Goal: Transaction & Acquisition: Purchase product/service

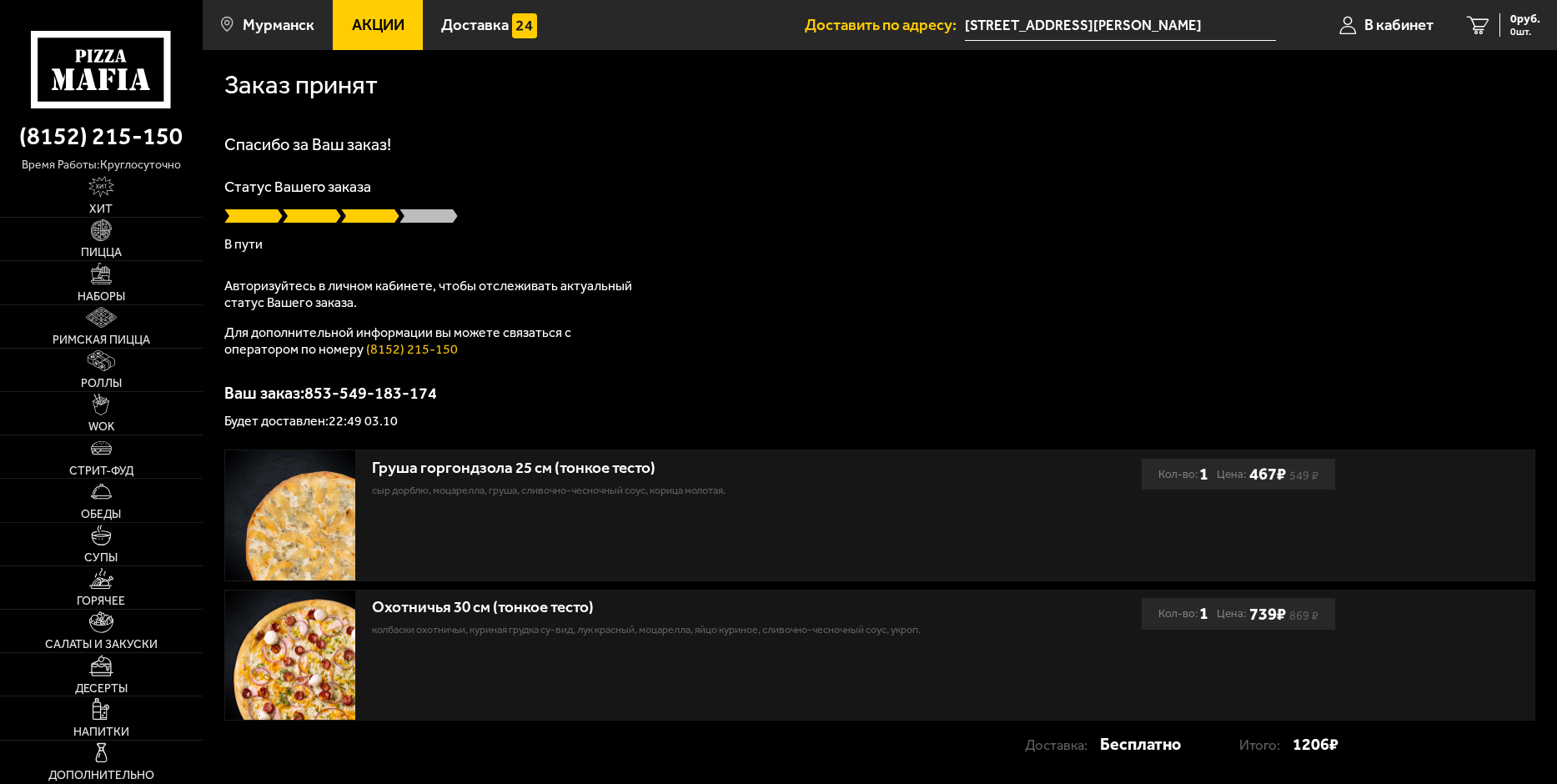
scroll to position [110, 0]
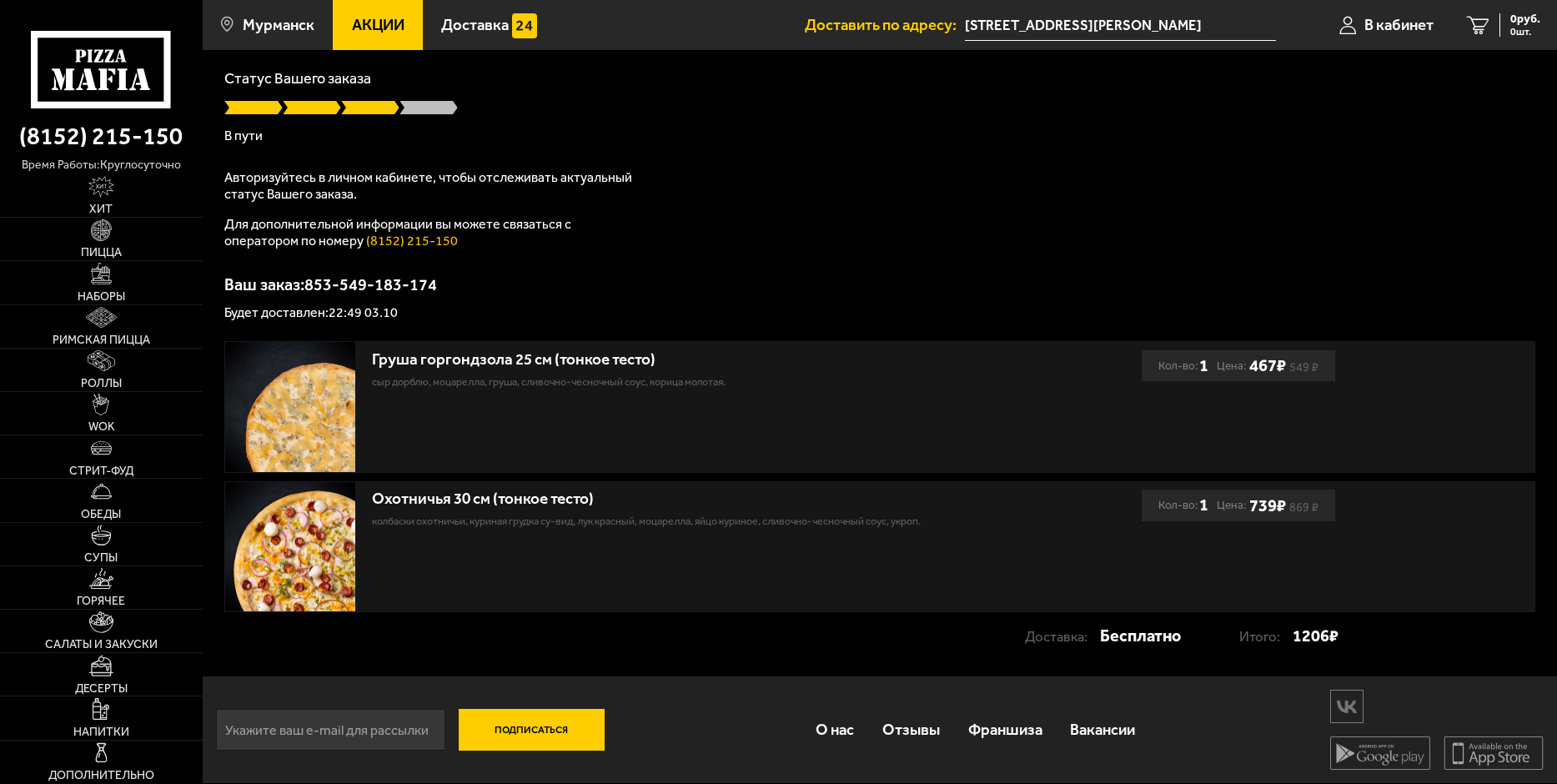
click at [96, 55] on icon at bounding box center [100, 70] width 140 height 78
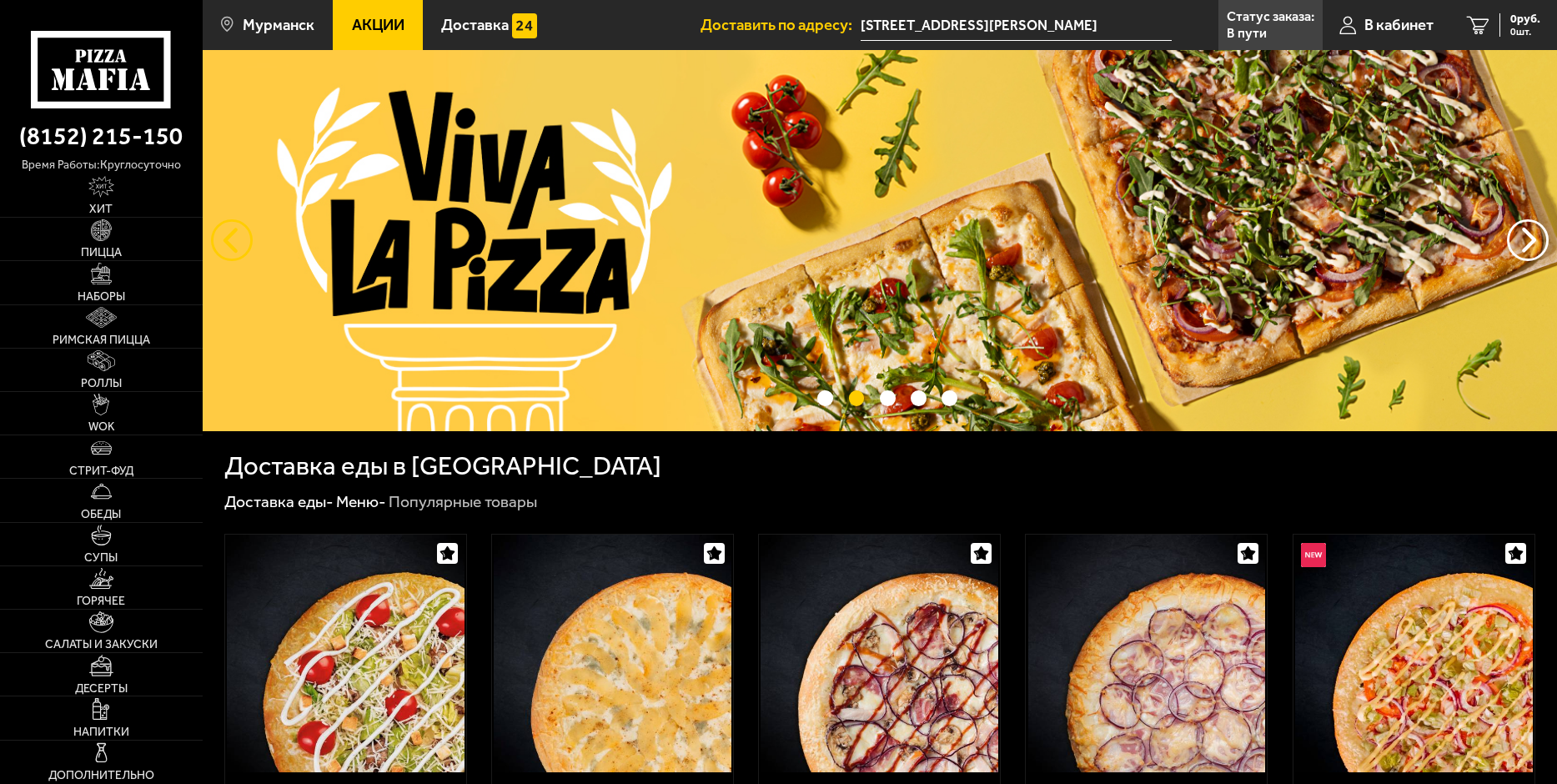
click at [233, 246] on button "следующий" at bounding box center [231, 240] width 41 height 41
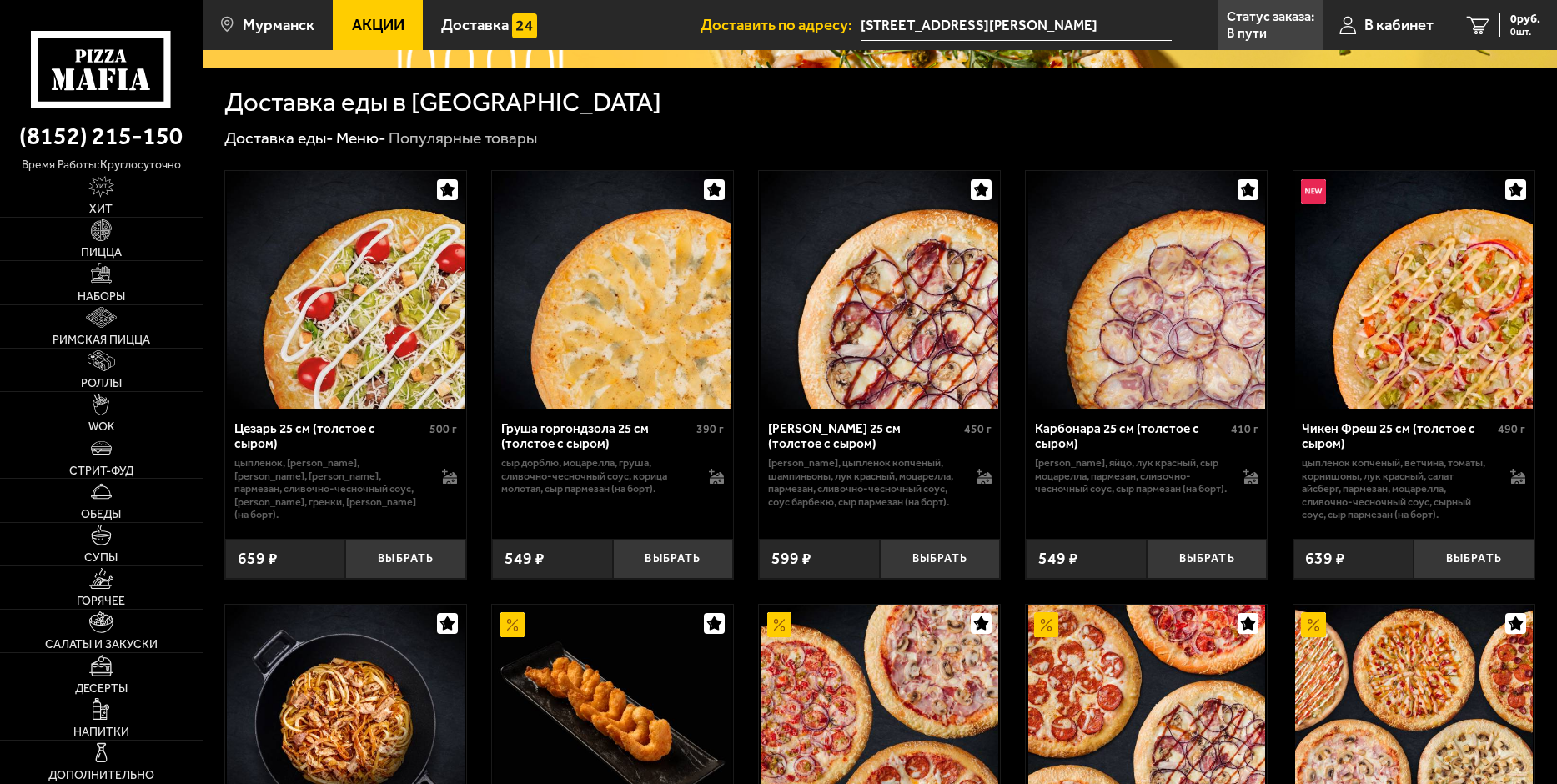
scroll to position [417, 0]
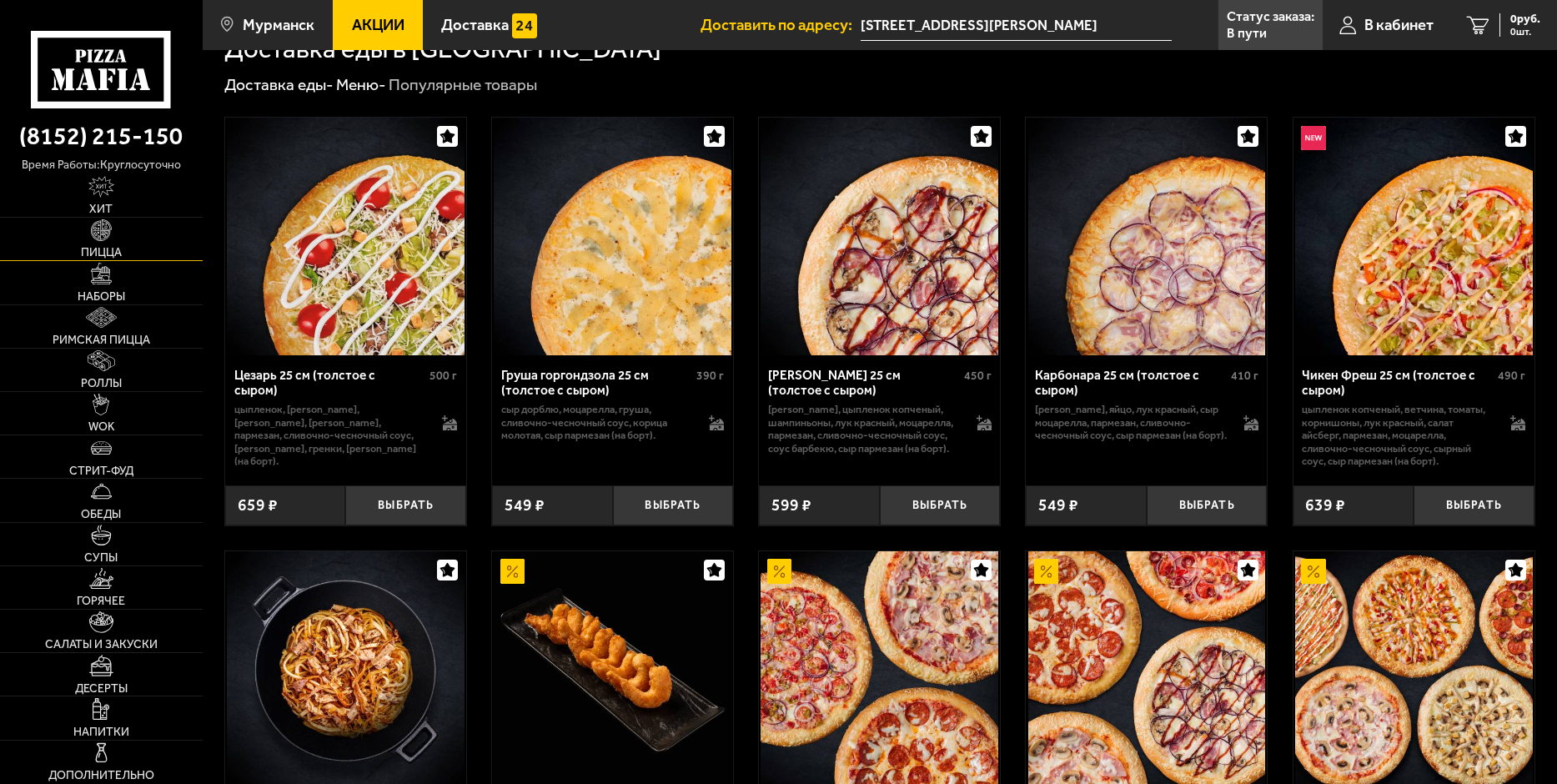
click at [118, 240] on link "Пицца" at bounding box center [101, 239] width 203 height 42
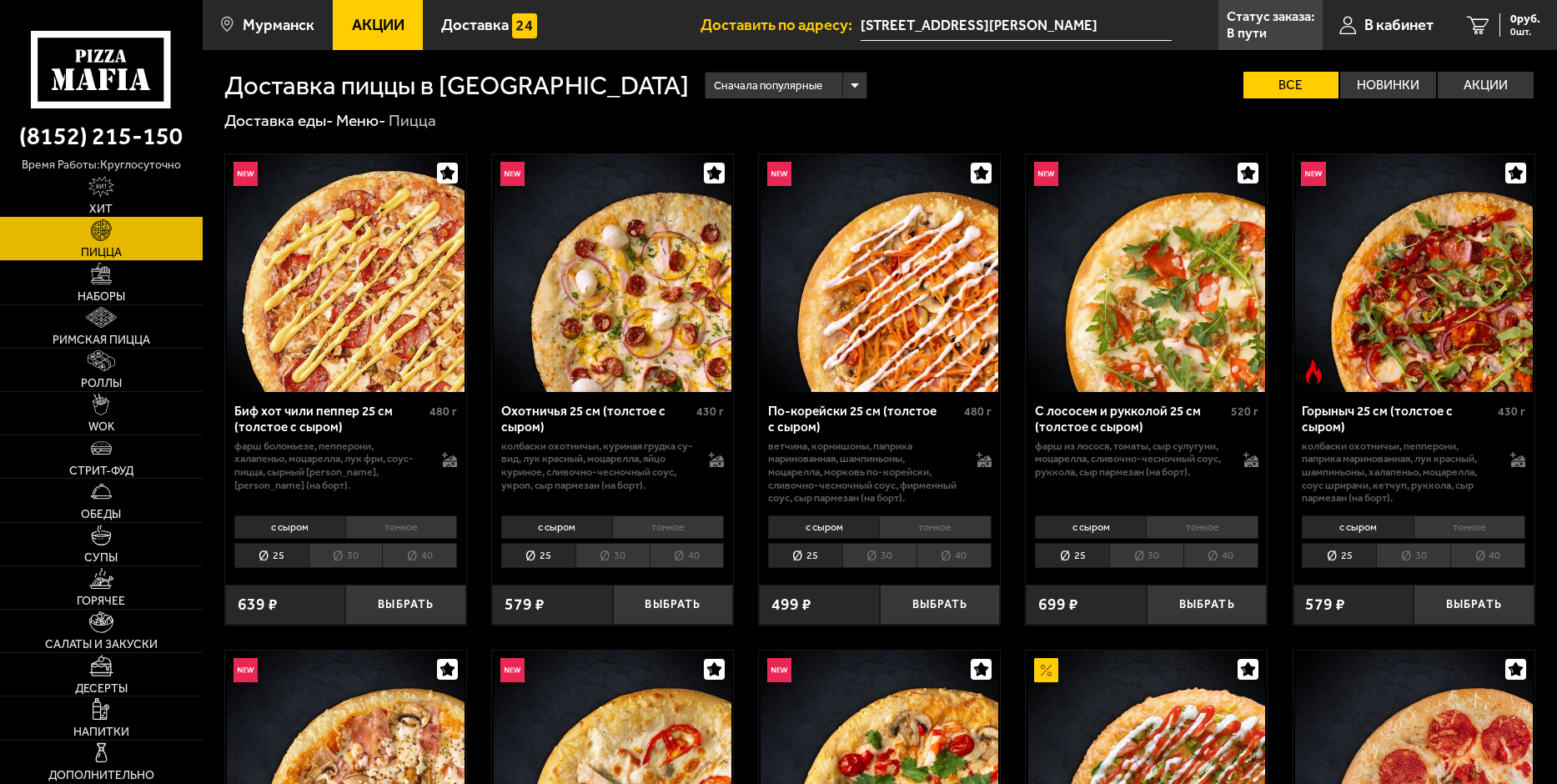
click at [122, 204] on link "Хит" at bounding box center [101, 196] width 203 height 42
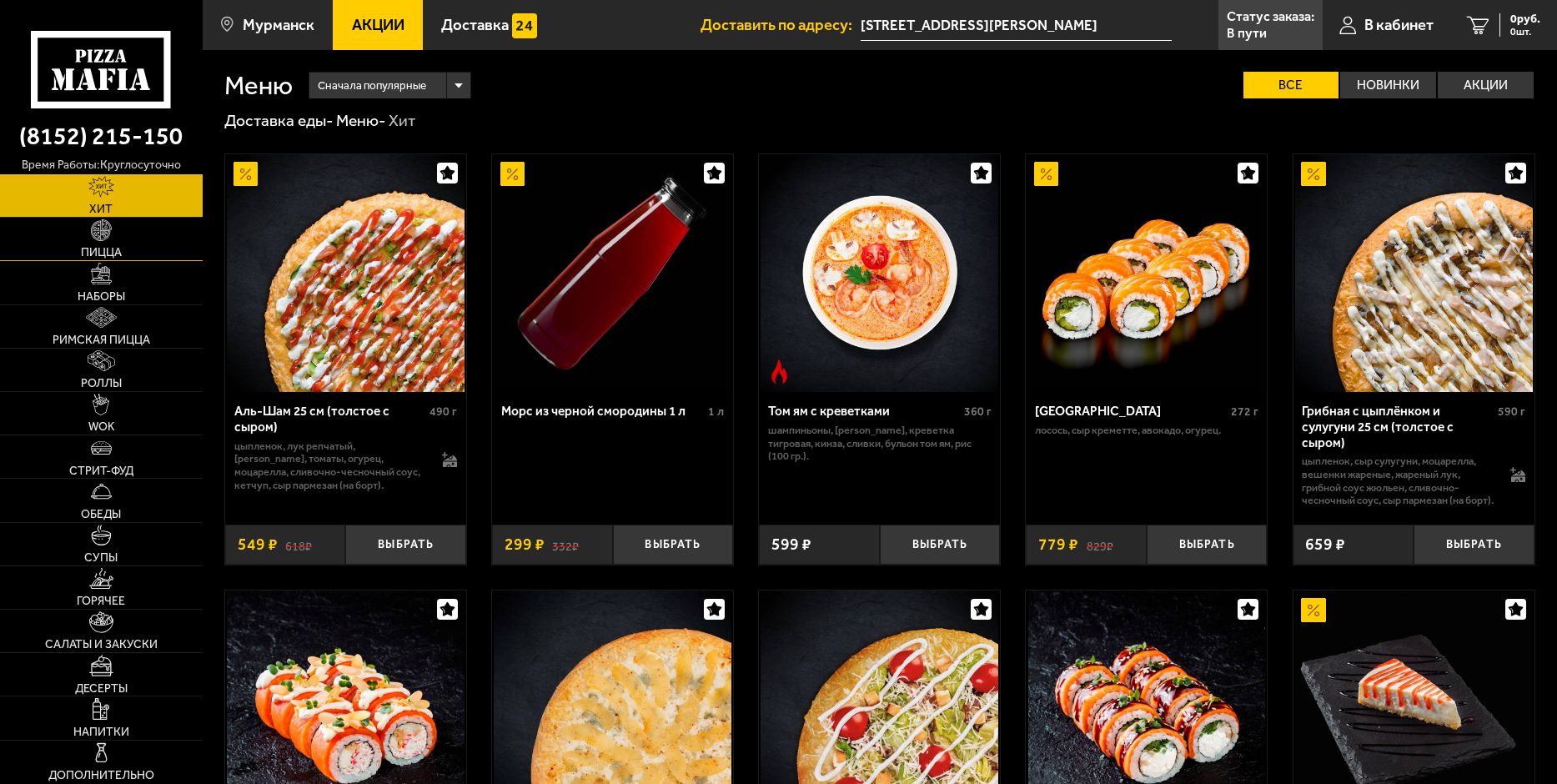
click at [114, 225] on link "Пицца" at bounding box center [101, 239] width 203 height 42
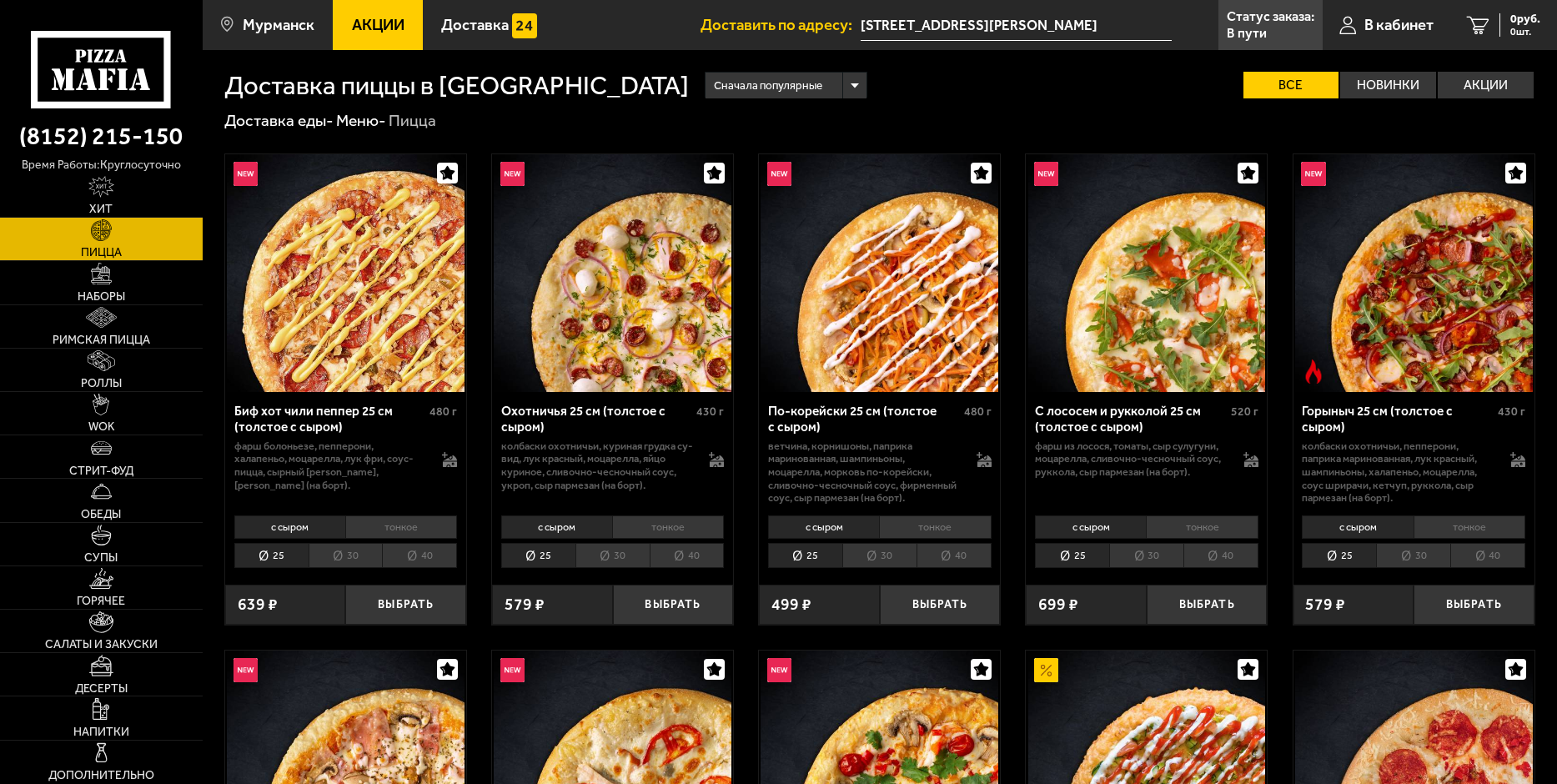
click at [124, 94] on icon at bounding box center [100, 70] width 140 height 78
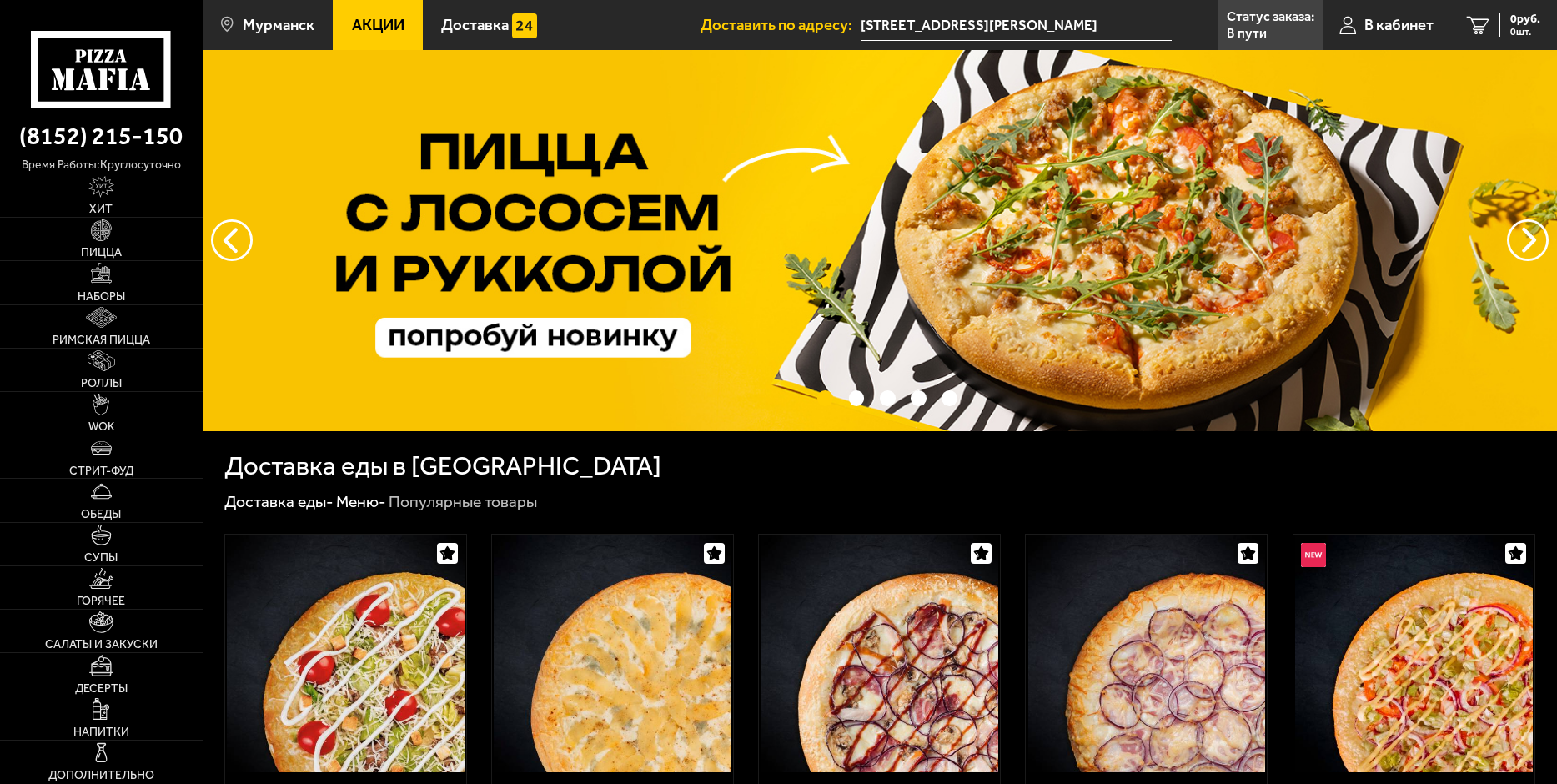
click at [1551, 236] on img at bounding box center [879, 240] width 1354 height 381
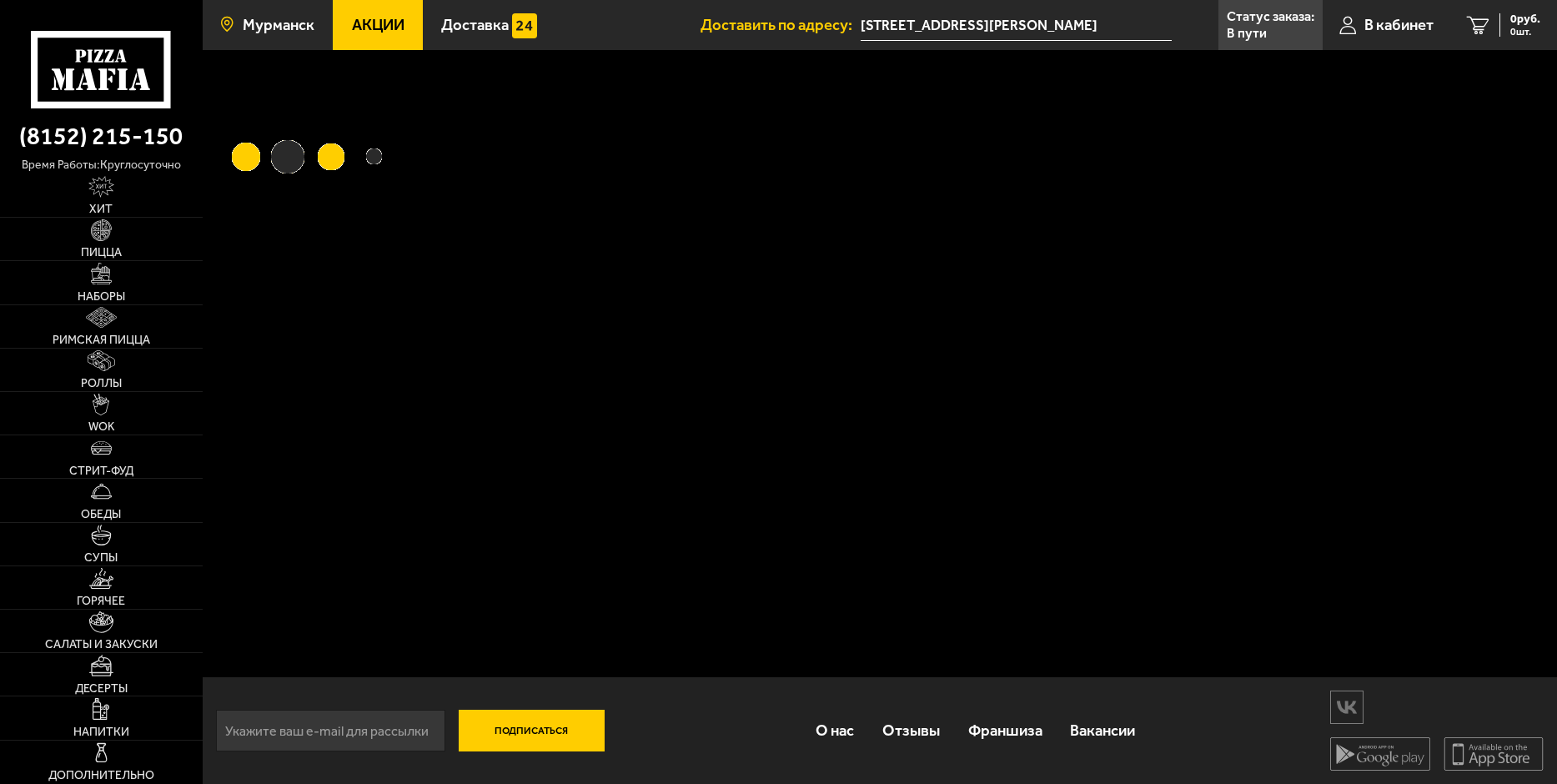
click at [256, 18] on span "Мурманск" at bounding box center [278, 26] width 71 height 16
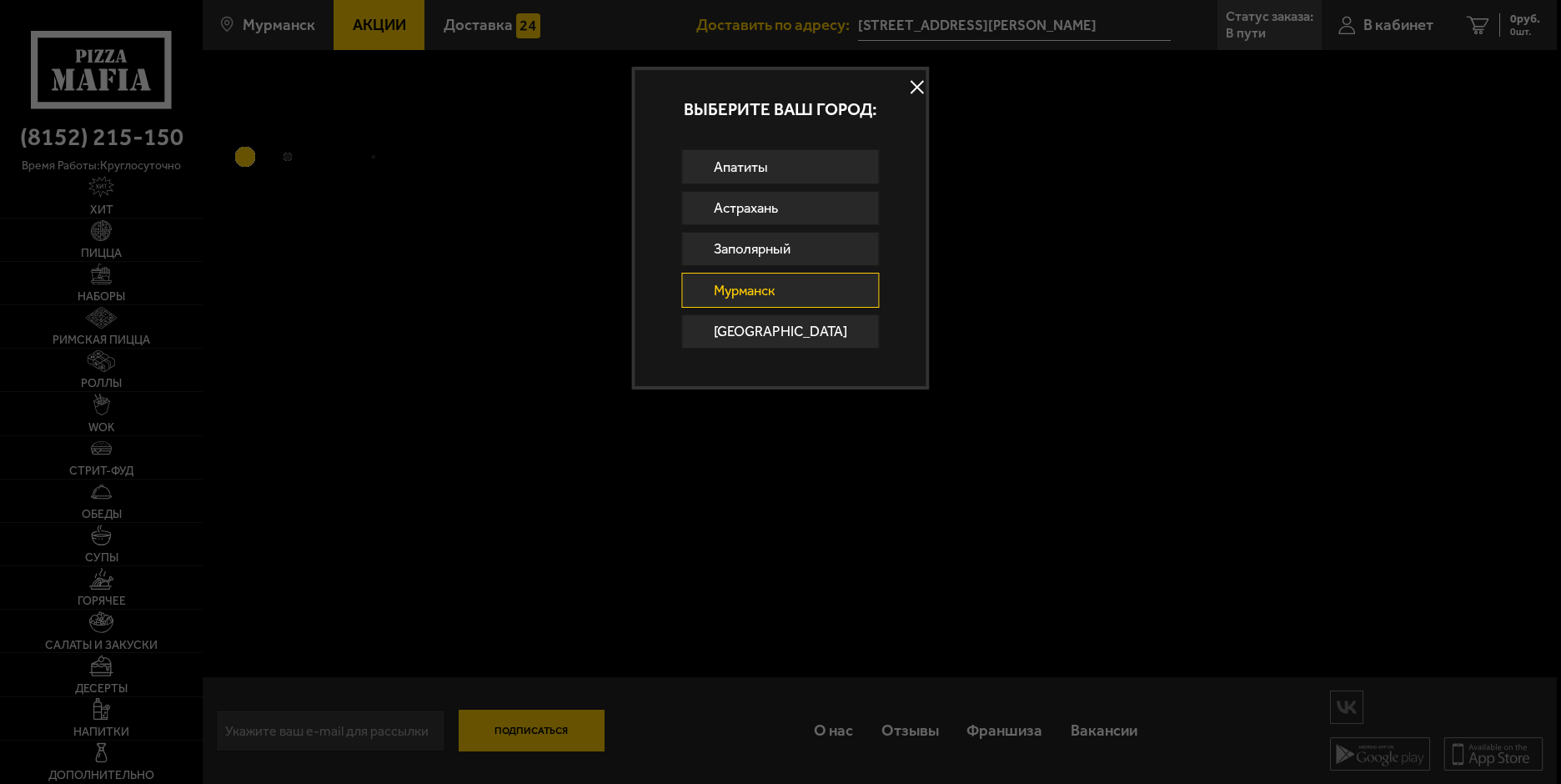
click at [913, 92] on button at bounding box center [918, 86] width 25 height 25
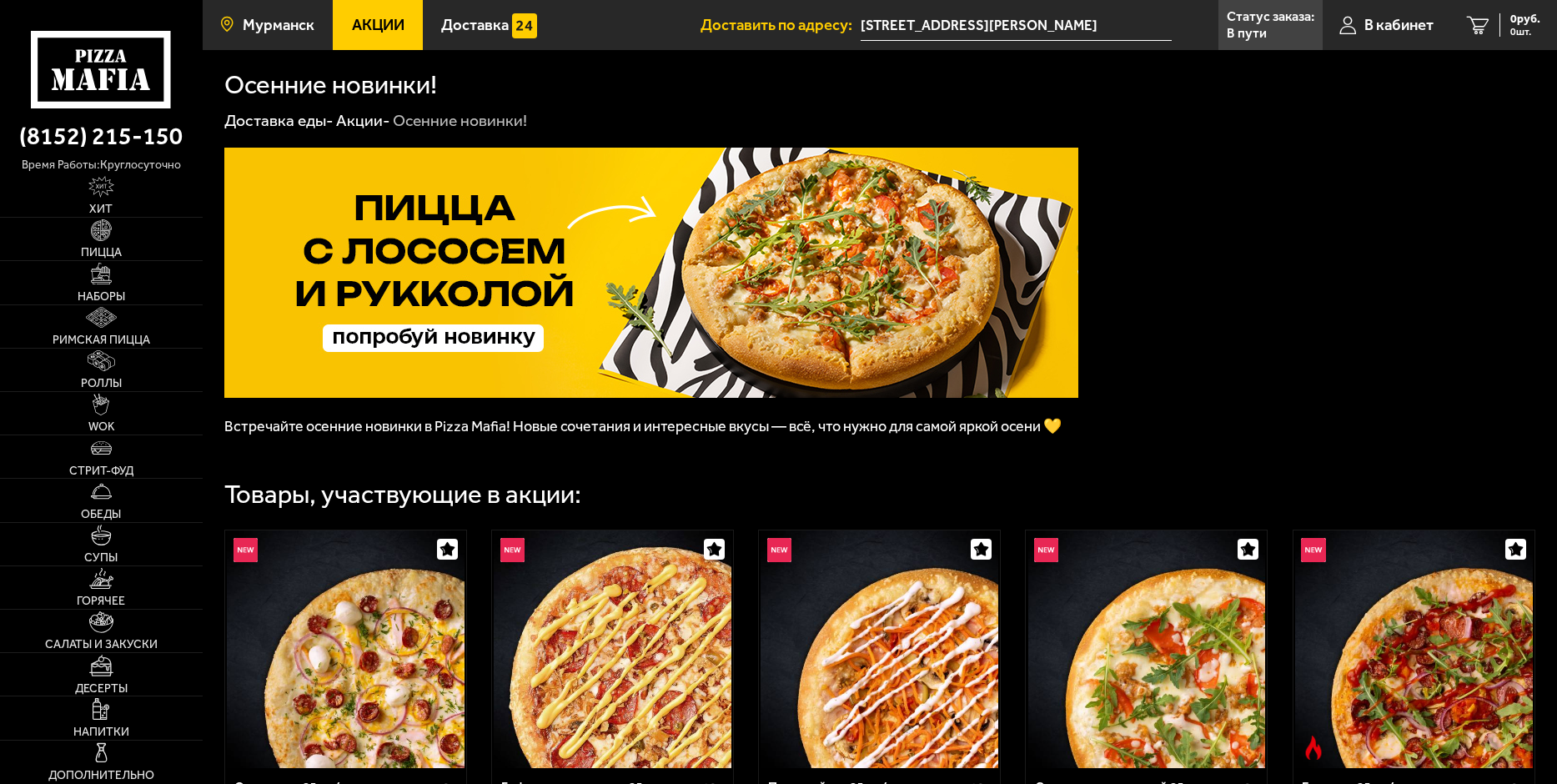
click at [257, 37] on link "Мурманск" at bounding box center [268, 25] width 130 height 50
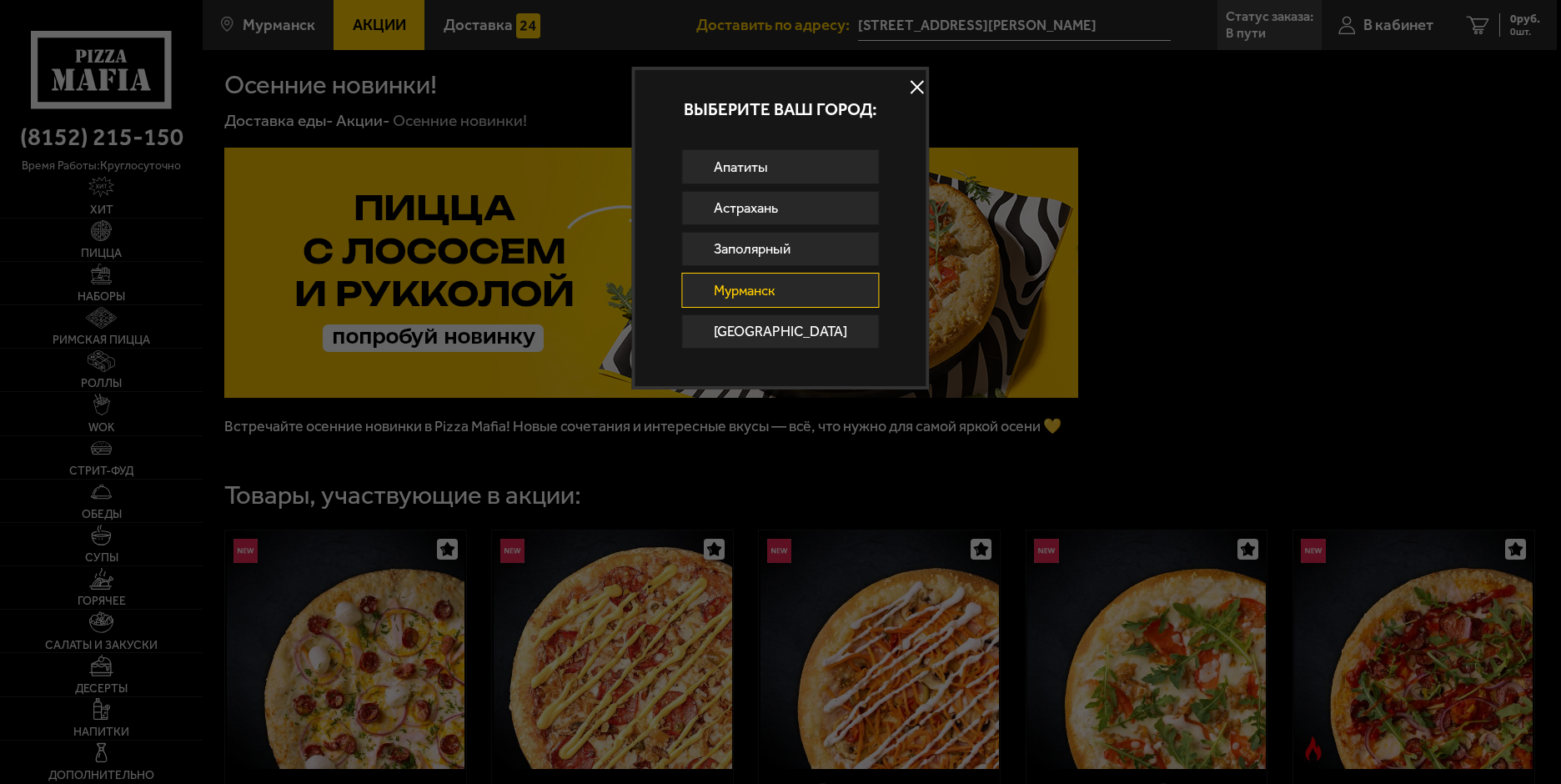
click at [909, 94] on button at bounding box center [918, 86] width 25 height 25
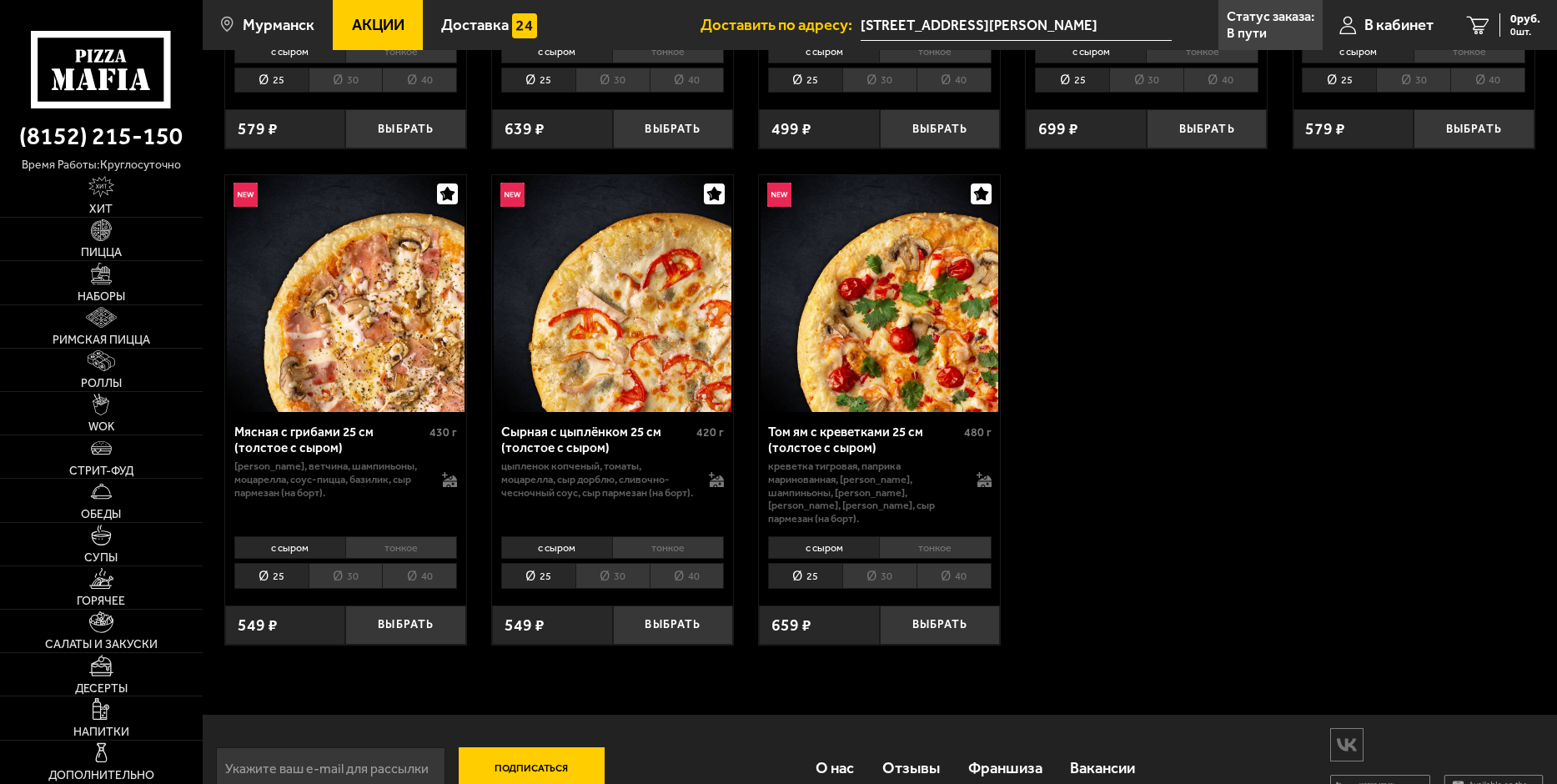
scroll to position [881, 0]
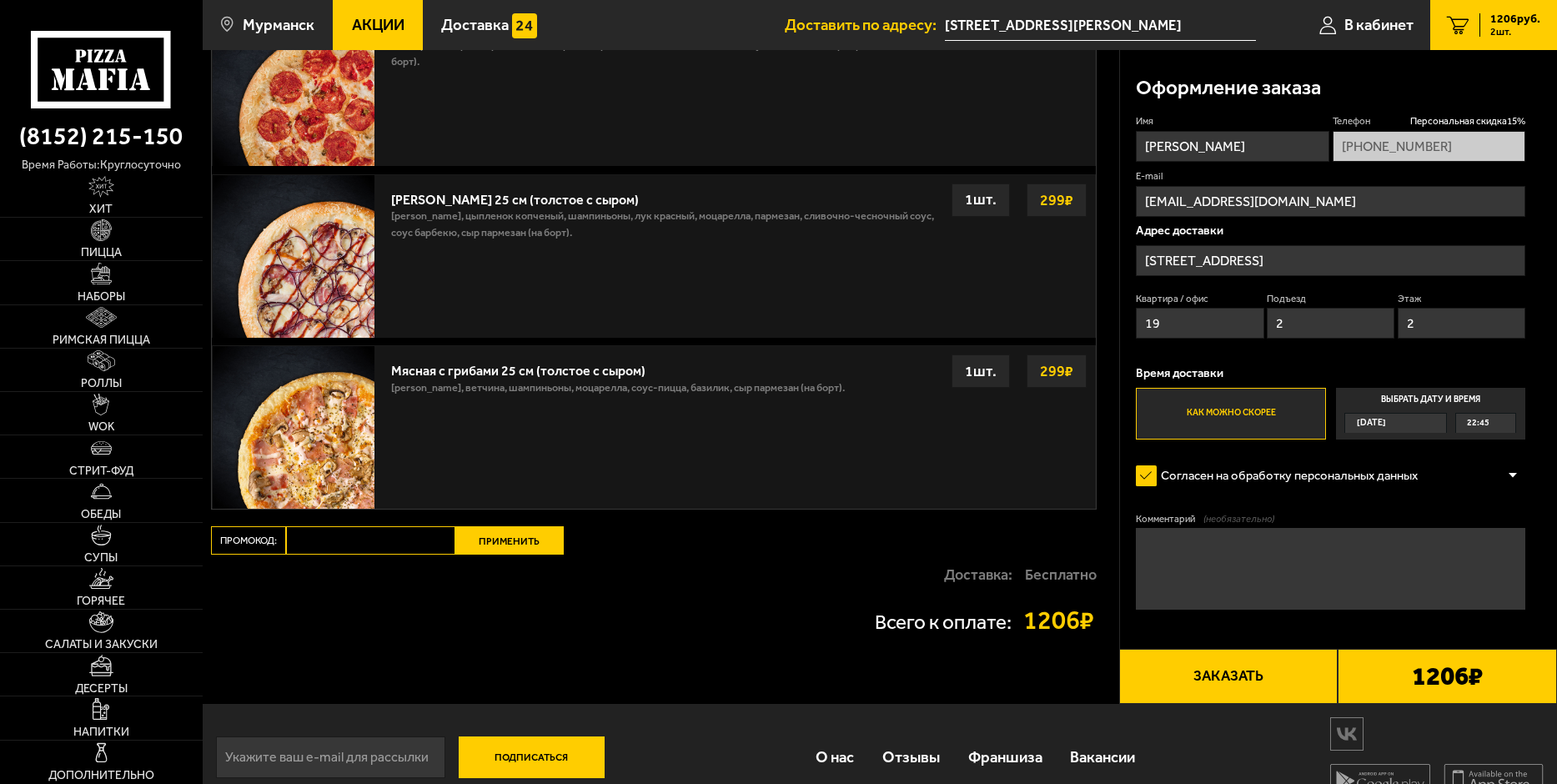
scroll to position [680, 0]
